Goal: Task Accomplishment & Management: Complete application form

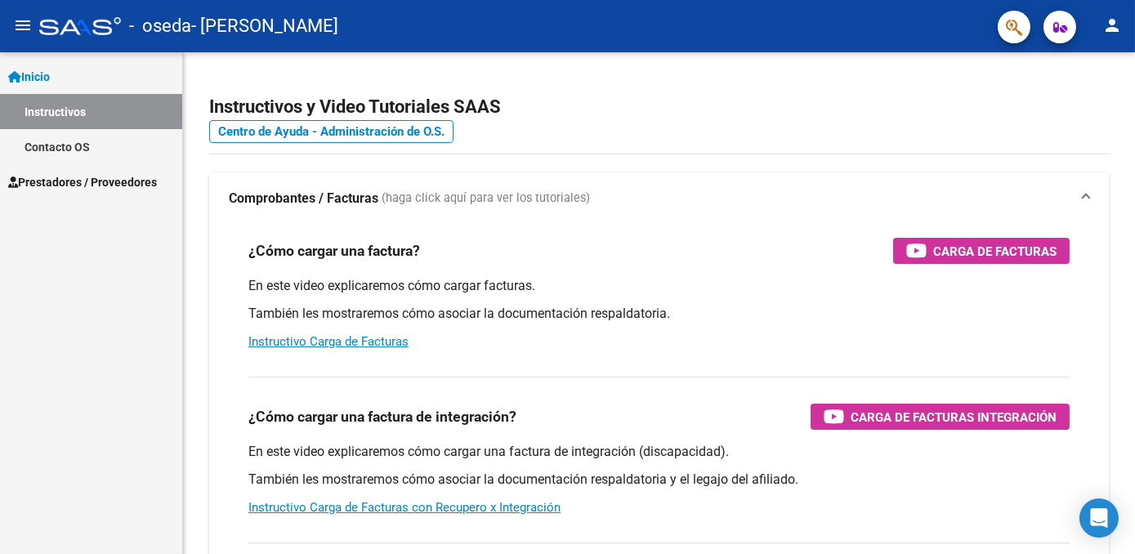
drag, startPoint x: 568, startPoint y: 465, endPoint x: 577, endPoint y: 426, distance: 40.2
click at [577, 426] on div "¿Cómo cargar una factura de integración? Carga de Facturas Integración" at bounding box center [658, 417] width 821 height 26
click at [113, 177] on span "Prestadores / Proveedores" at bounding box center [82, 182] width 149 height 18
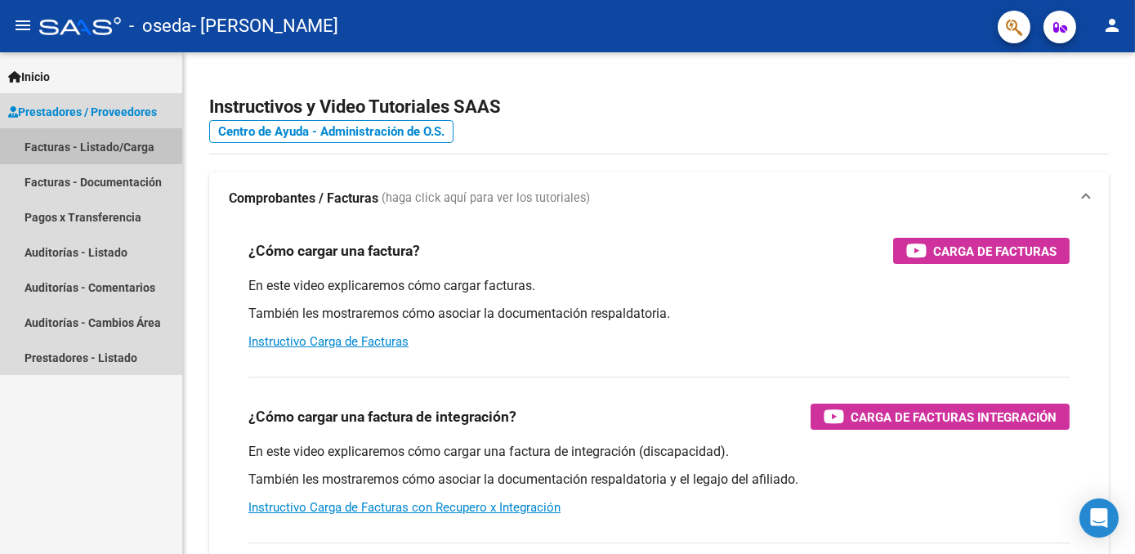
click at [67, 143] on link "Facturas - Listado/Carga" at bounding box center [91, 146] width 182 height 35
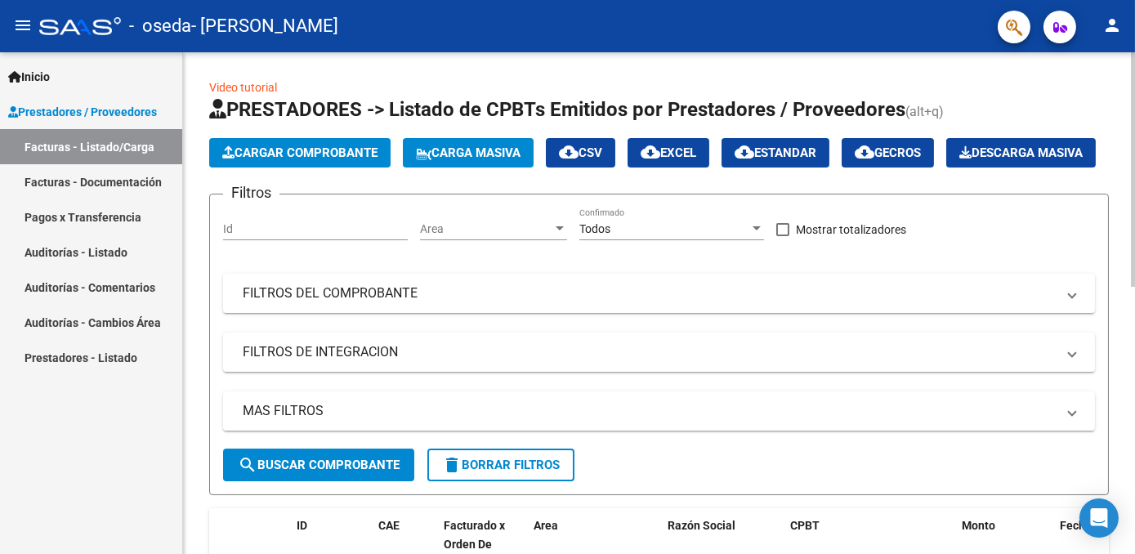
click at [255, 149] on span "Cargar Comprobante" at bounding box center [299, 152] width 155 height 15
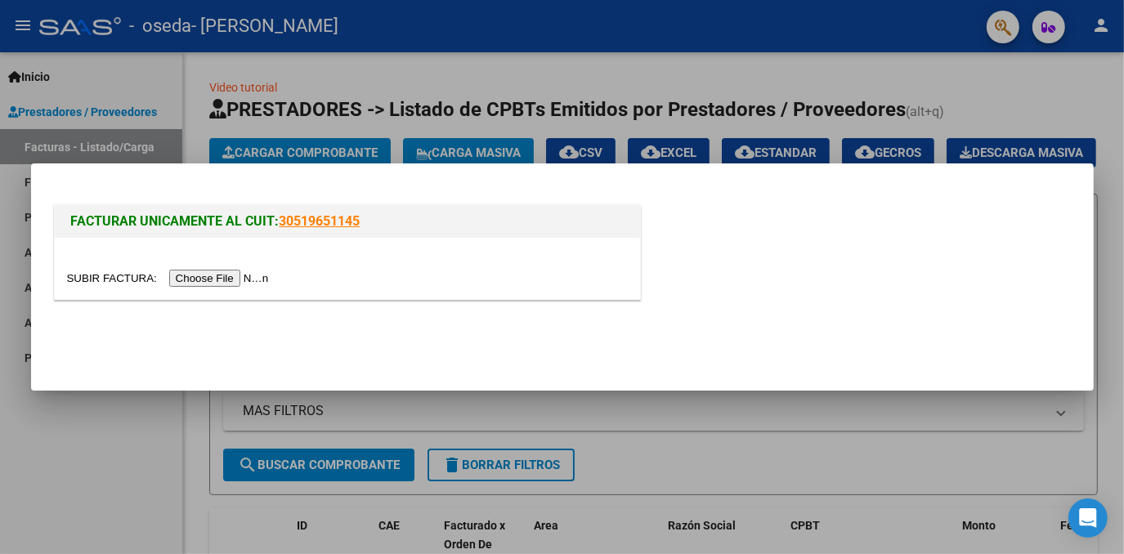
click at [217, 277] on input "file" at bounding box center [170, 278] width 207 height 17
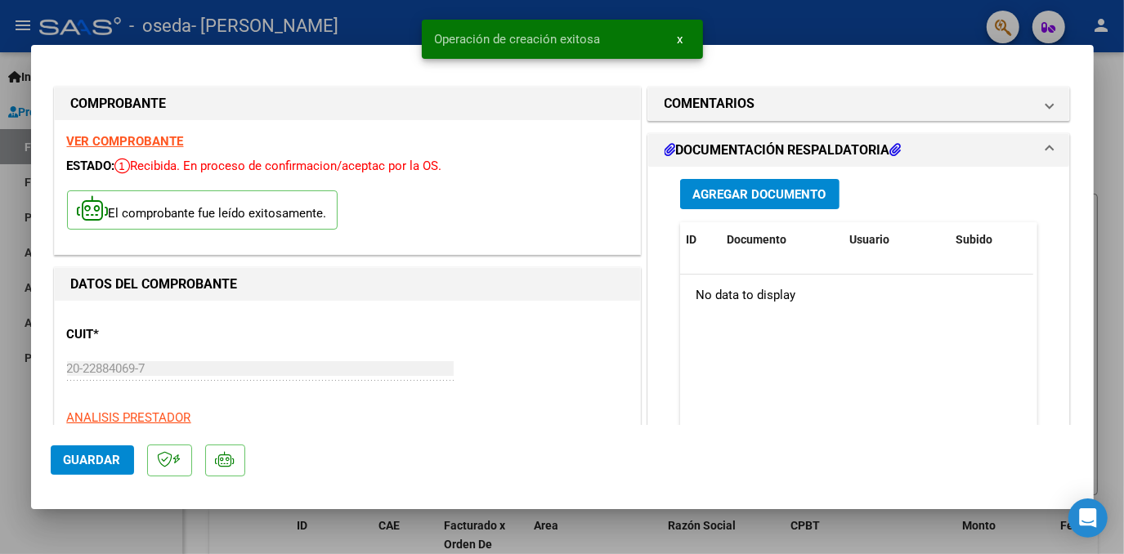
click at [494, 388] on div "CUIT * 20-22884069-7 Ingresar CUIT ANALISIS PRESTADOR [PERSON_NAME] [PERSON_NAM…" at bounding box center [347, 385] width 561 height 144
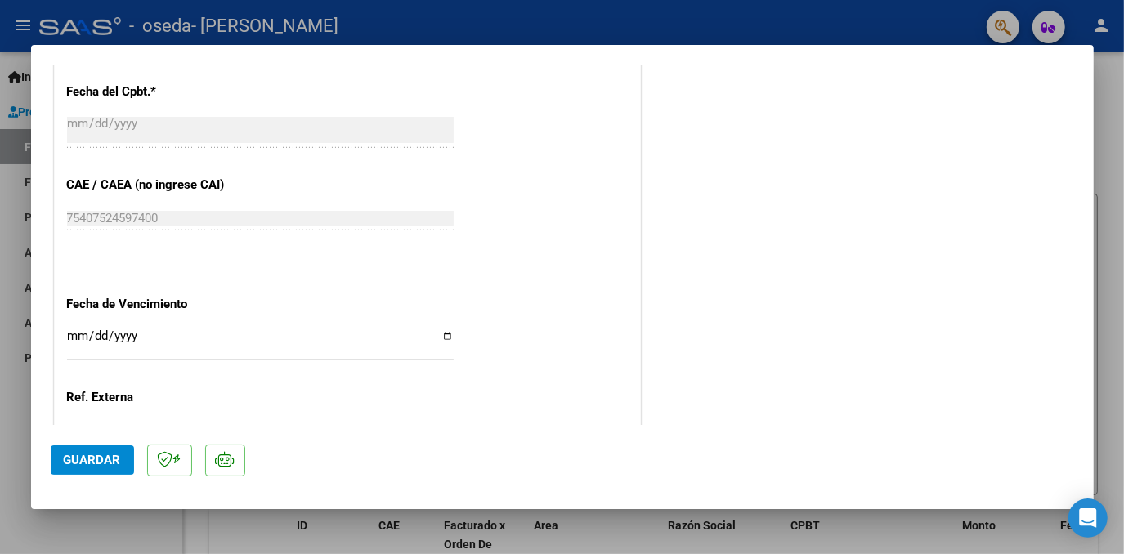
scroll to position [825, 0]
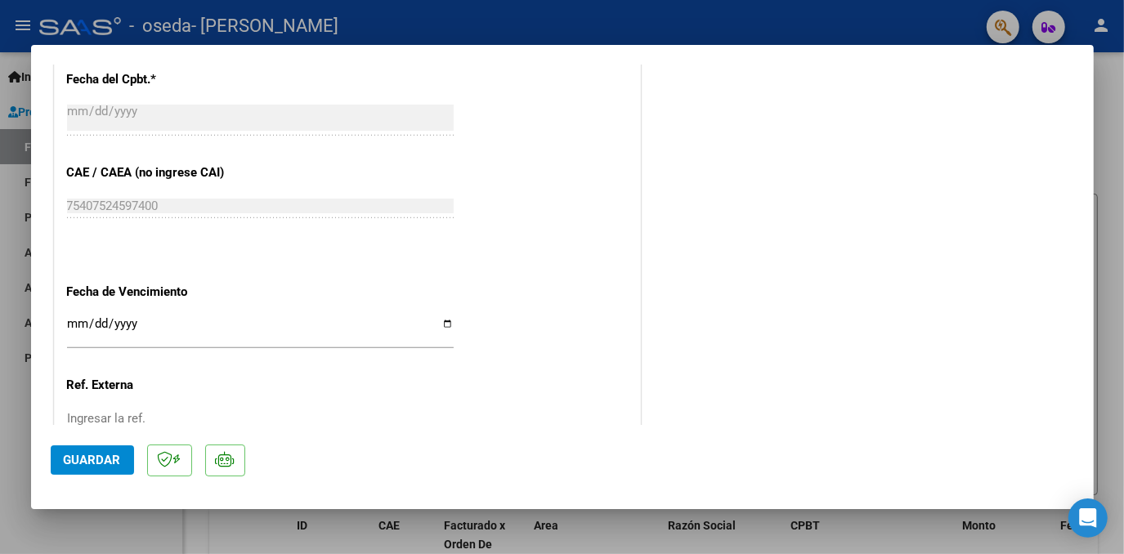
click at [74, 324] on input "Ingresar la fecha" at bounding box center [260, 330] width 387 height 26
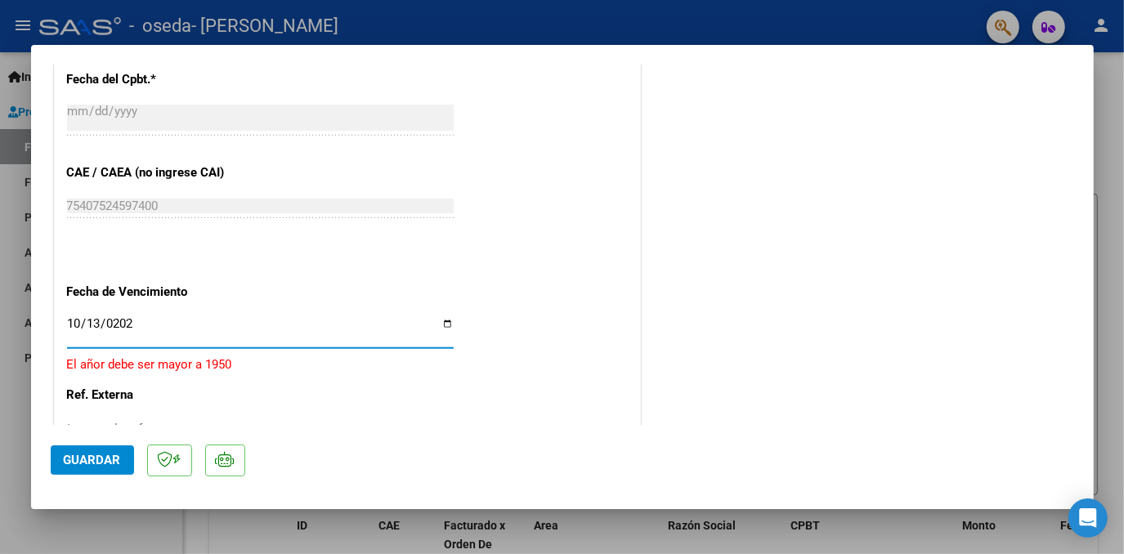
type input "[DATE]"
click at [88, 461] on span "Guardar" at bounding box center [92, 460] width 57 height 15
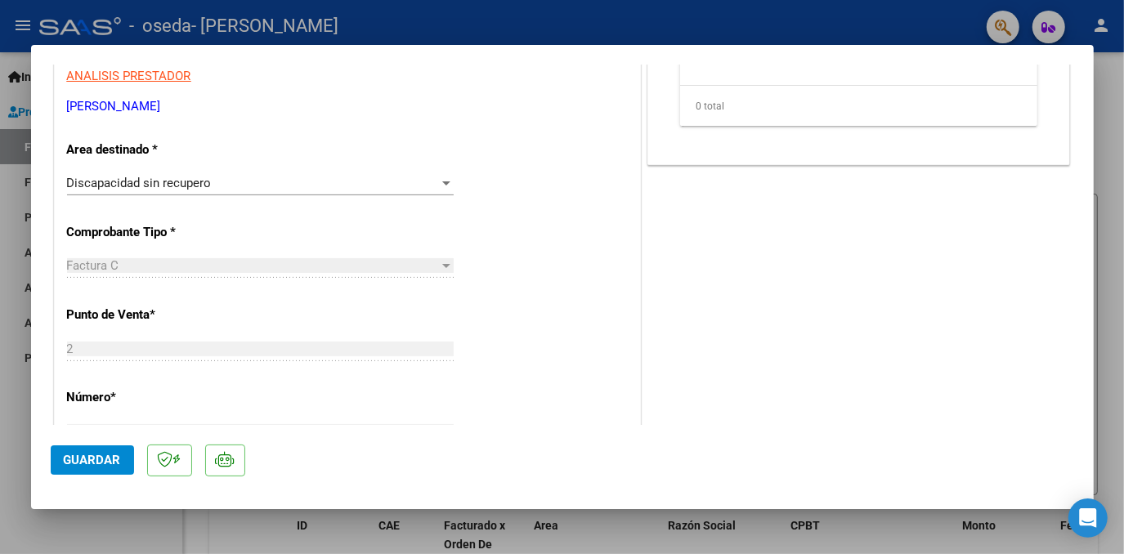
scroll to position [0, 0]
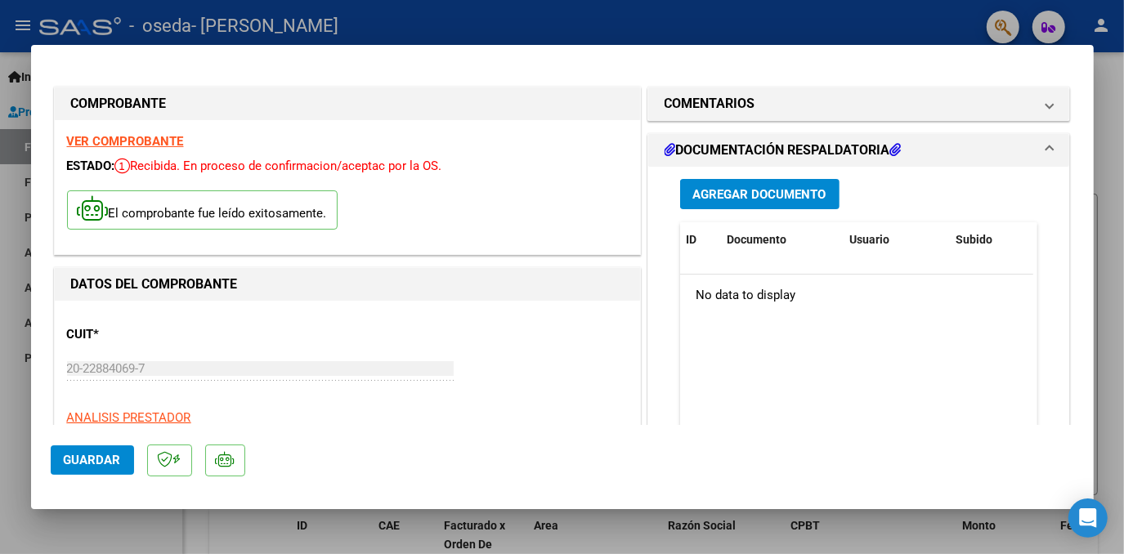
click at [761, 192] on span "Agregar Documento" at bounding box center [759, 194] width 133 height 15
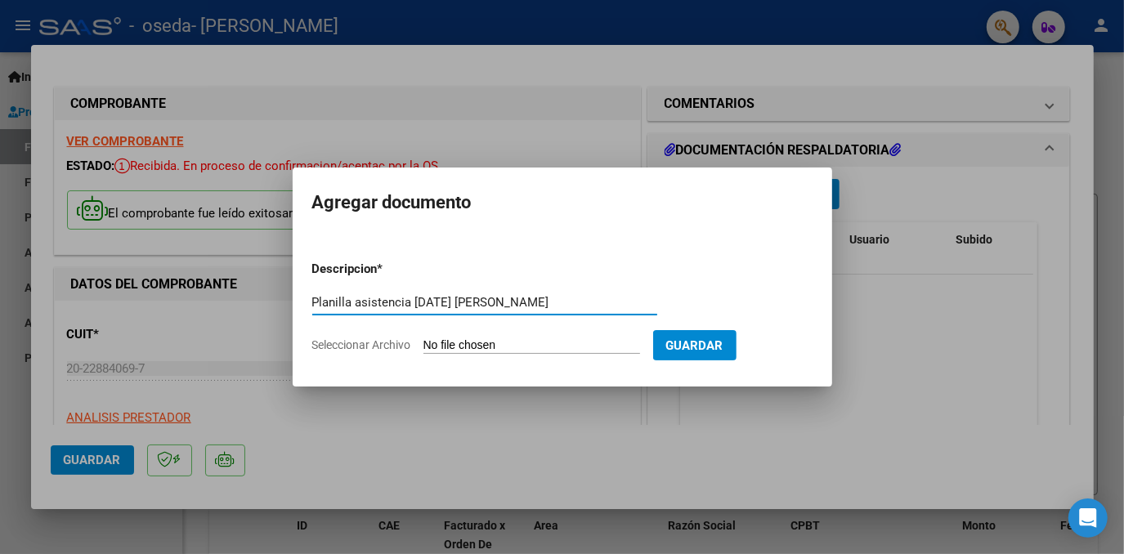
type input "Planilla asistencia [DATE] [PERSON_NAME]"
click at [351, 347] on span "Seleccionar Archivo" at bounding box center [361, 344] width 99 height 13
click at [423, 347] on input "Seleccionar Archivo" at bounding box center [531, 346] width 217 height 16
click at [351, 347] on span "Seleccionar Archivo" at bounding box center [361, 344] width 99 height 13
click at [423, 347] on input "Seleccionar Archivo" at bounding box center [531, 346] width 217 height 16
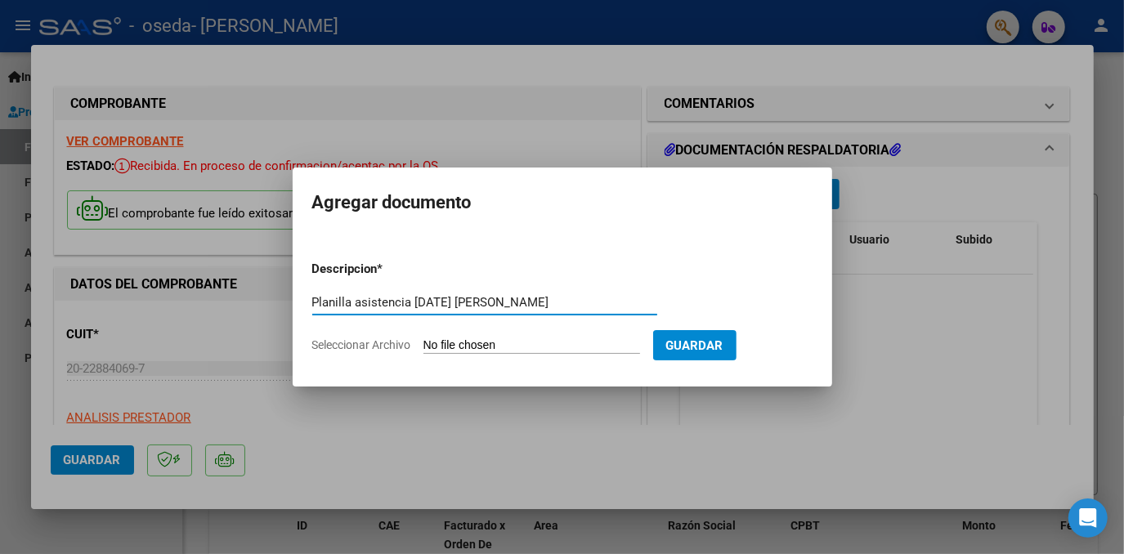
click at [351, 347] on span "Seleccionar Archivo" at bounding box center [361, 344] width 99 height 13
click at [423, 347] on input "Seleccionar Archivo" at bounding box center [531, 346] width 217 height 16
type input "C:\fakepath\PLanilla asistencia [PERSON_NAME] [DATE].pdf"
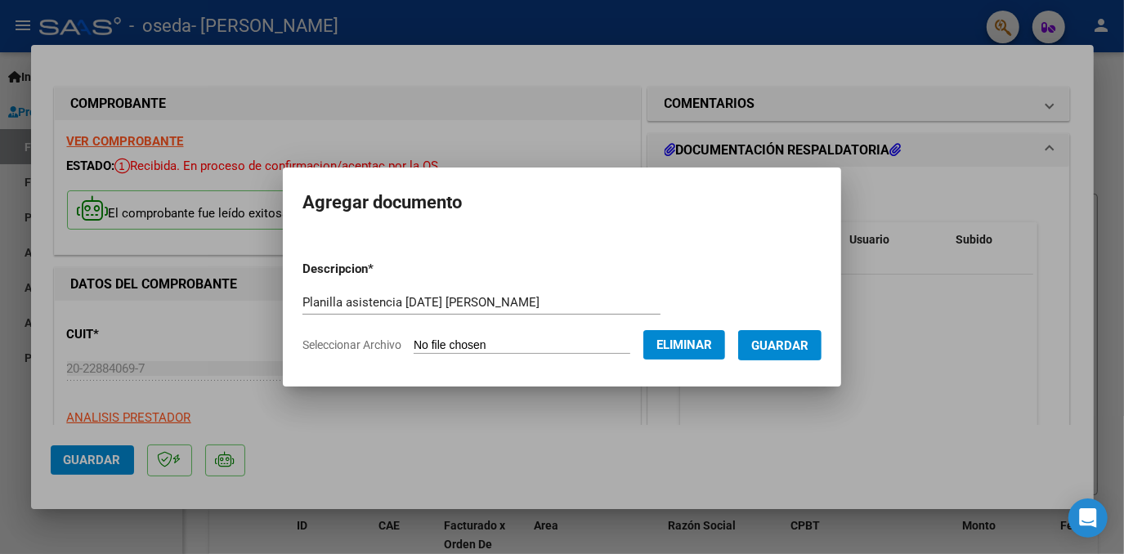
click at [793, 342] on span "Guardar" at bounding box center [779, 345] width 57 height 15
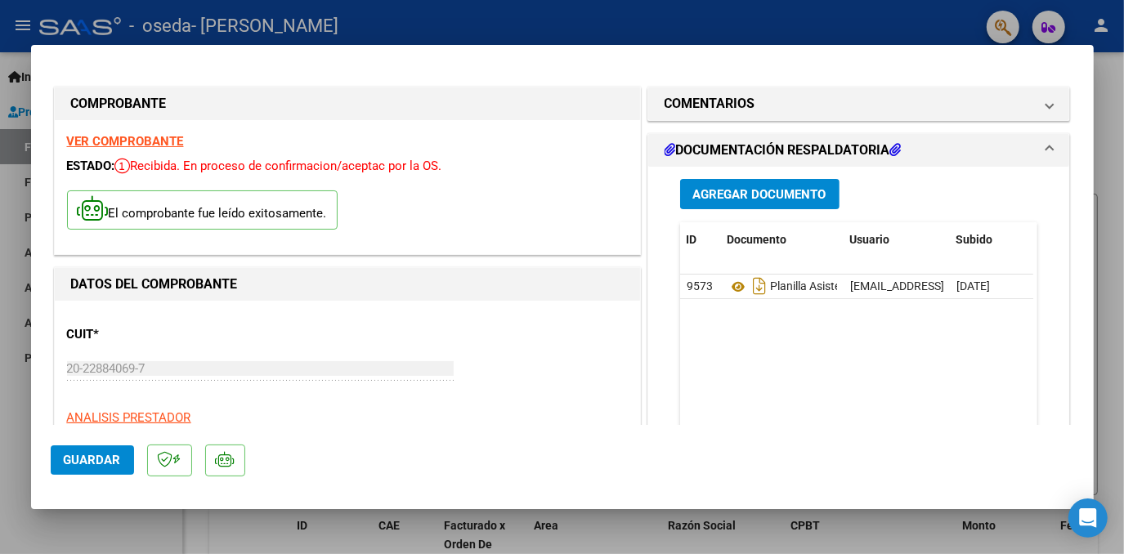
click at [106, 463] on span "Guardar" at bounding box center [92, 460] width 57 height 15
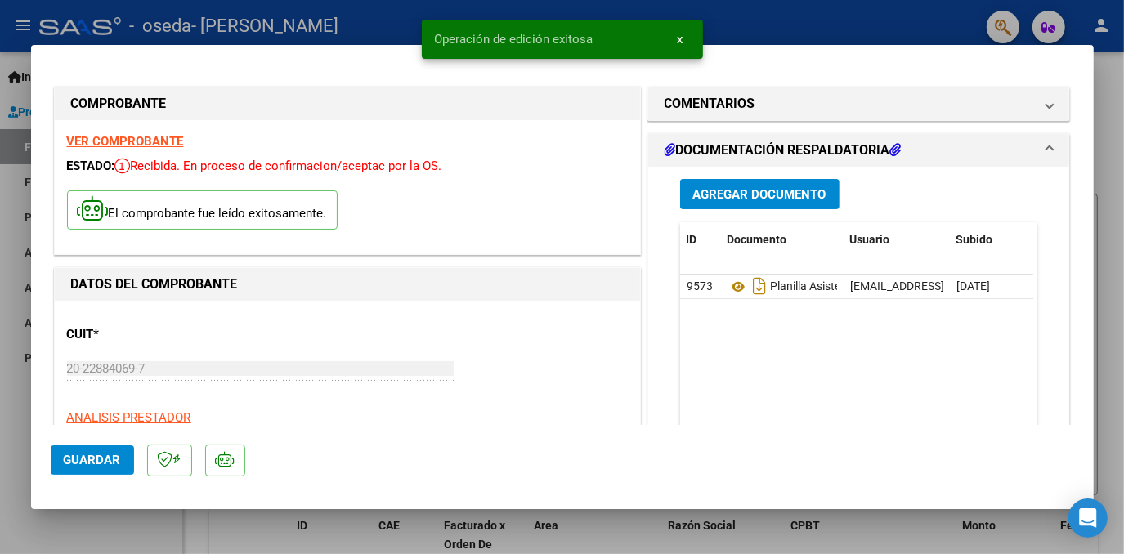
click at [117, 139] on strong "VER COMPROBANTE" at bounding box center [125, 141] width 117 height 15
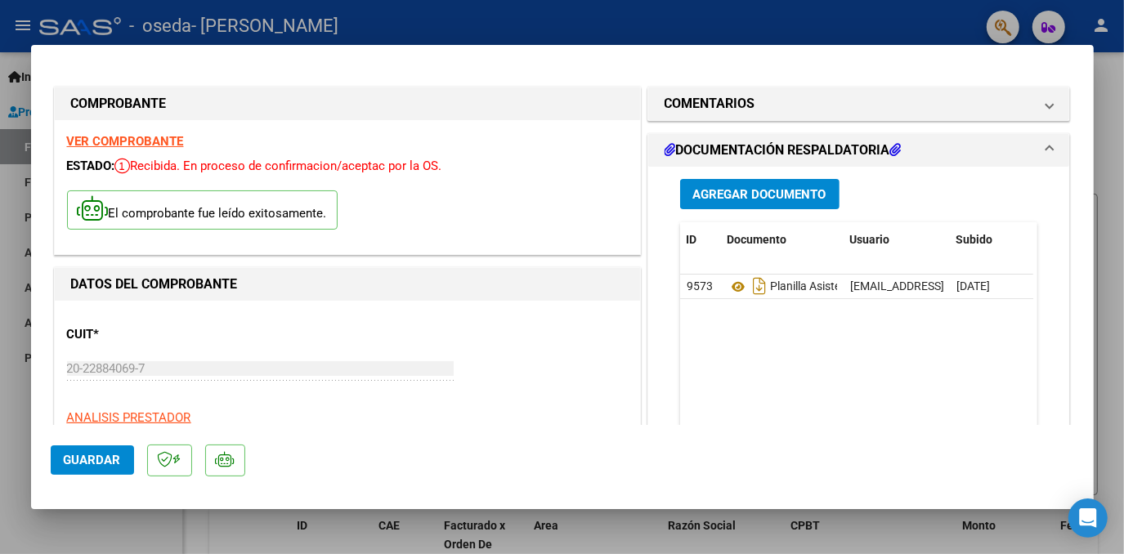
click at [499, 24] on div at bounding box center [562, 277] width 1124 height 554
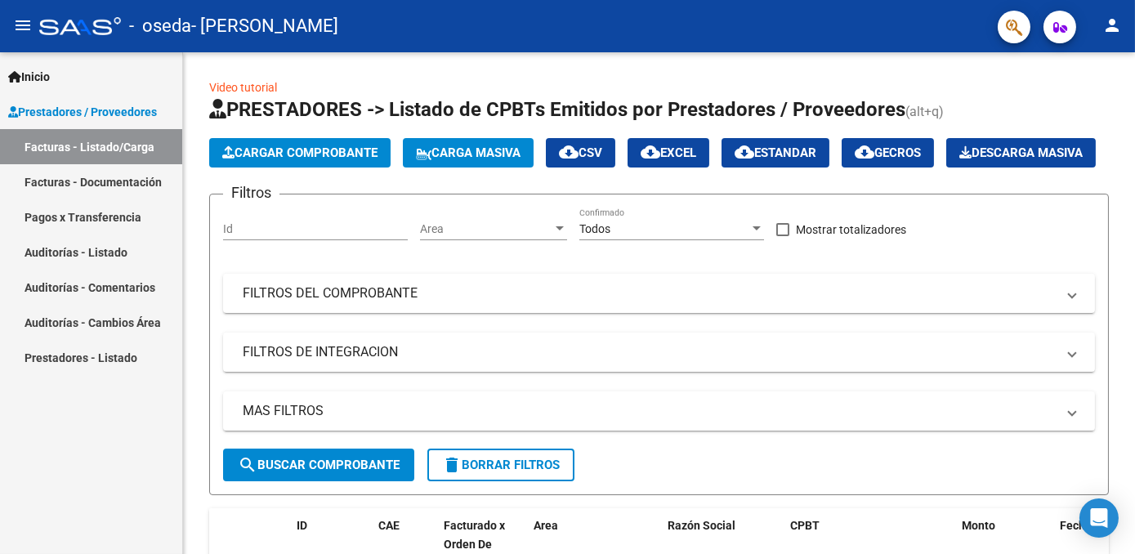
click at [99, 139] on link "Facturas - Listado/Carga" at bounding box center [91, 146] width 182 height 35
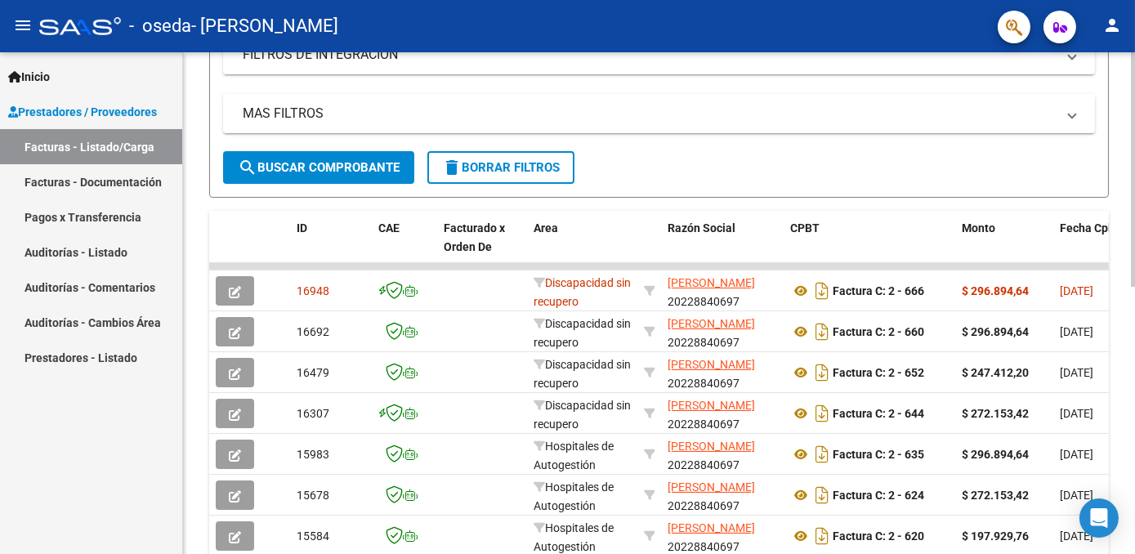
scroll to position [301, 0]
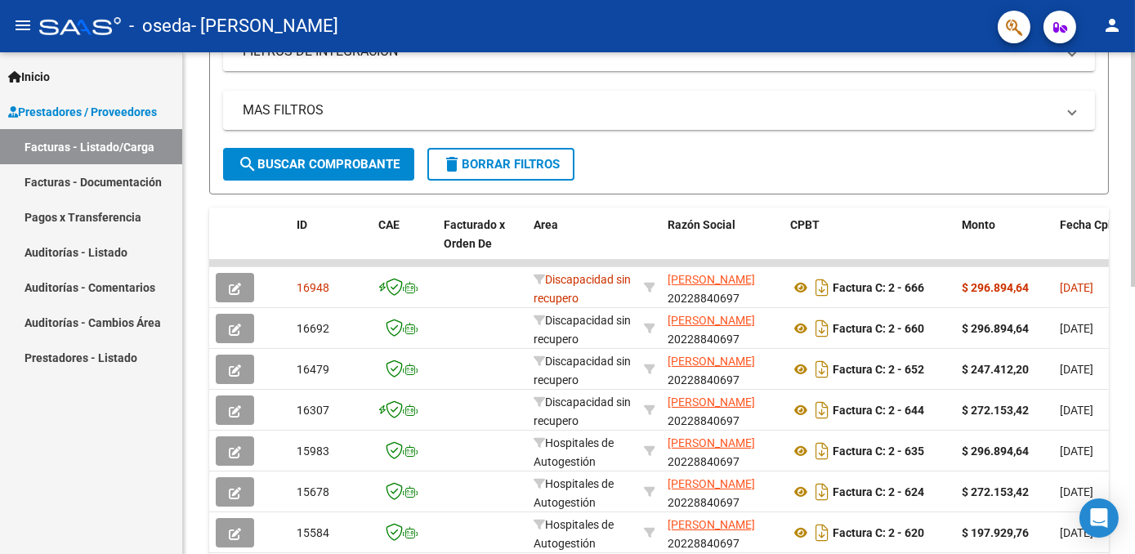
click at [1134, 415] on html "menu - oseda - [PERSON_NAME] person Inicio Instructivos Contacto OS Prestadores…" at bounding box center [567, 277] width 1135 height 554
click at [1107, 25] on mat-icon "person" at bounding box center [1112, 26] width 20 height 20
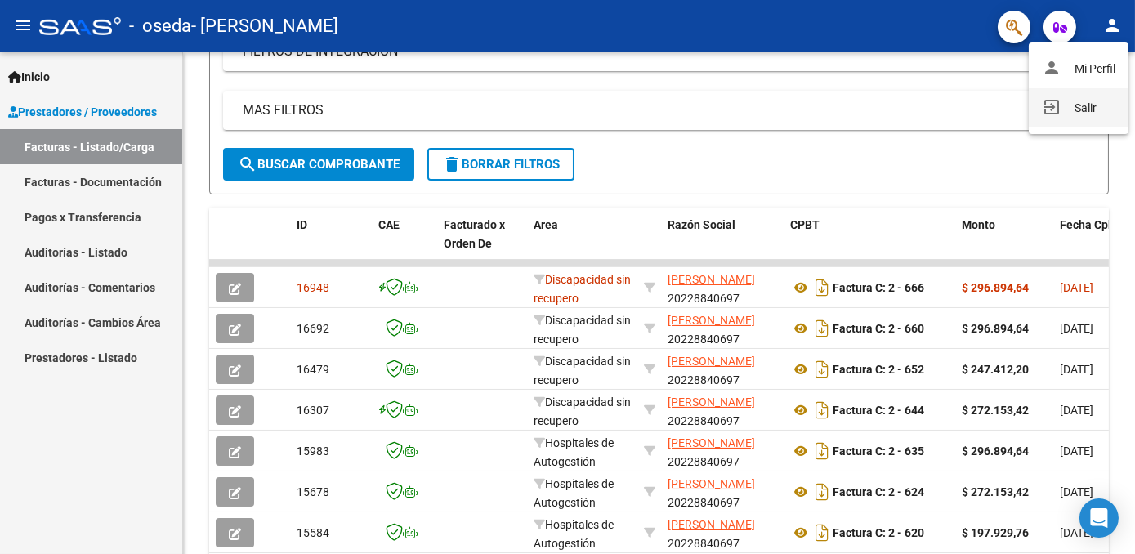
click at [1080, 112] on button "exit_to_app Salir" at bounding box center [1079, 107] width 100 height 39
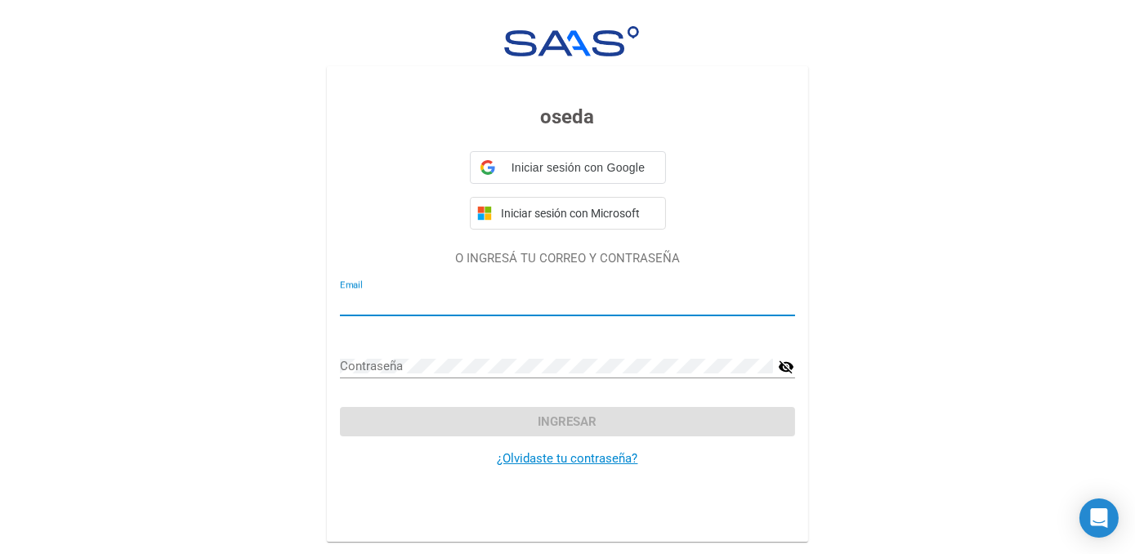
type input "[EMAIL_ADDRESS][DOMAIN_NAME]"
